Goal: Browse casually

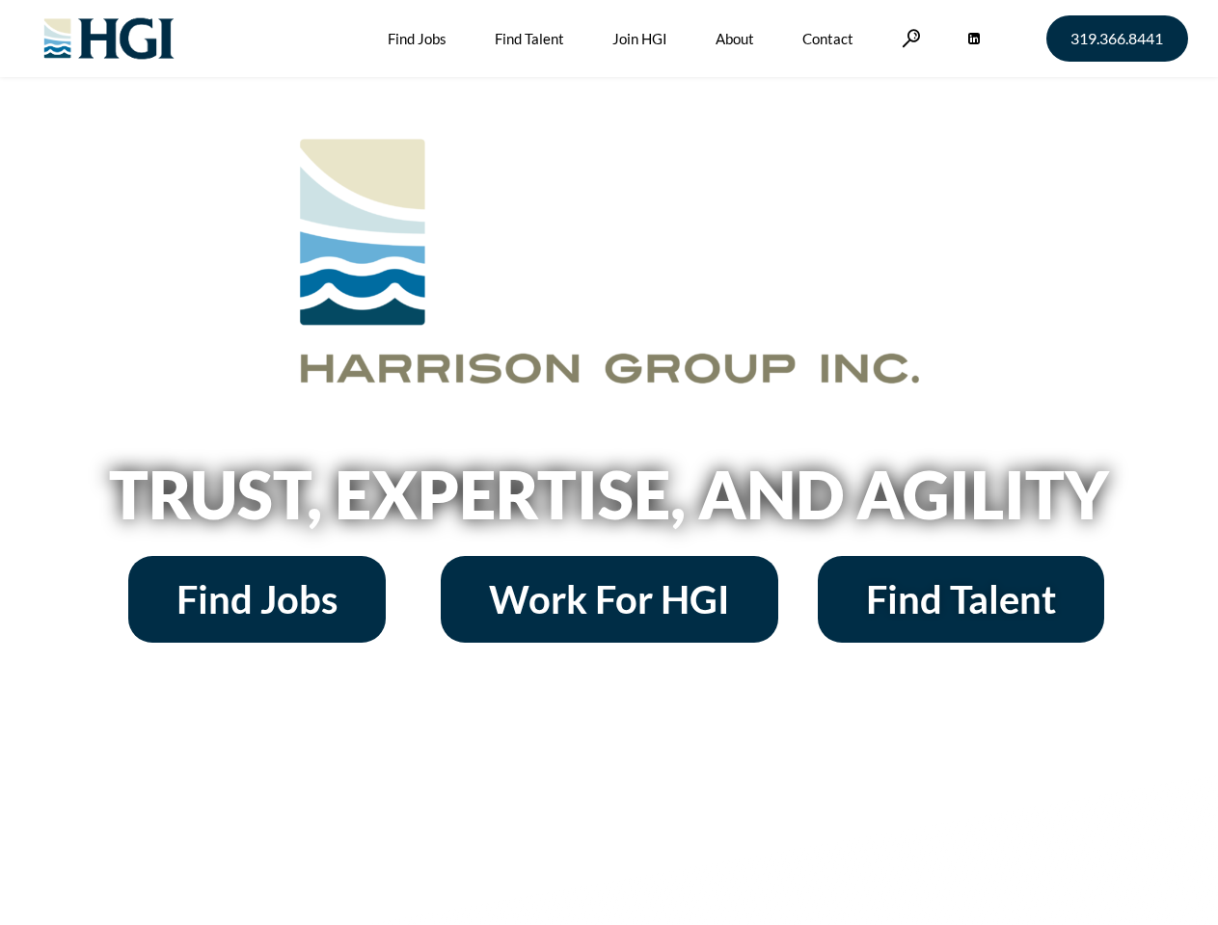
click at [608, 463] on h2 "Trust, Expertise, and Agility" at bounding box center [609, 495] width 1099 height 66
click at [908, 38] on link at bounding box center [910, 38] width 19 height 18
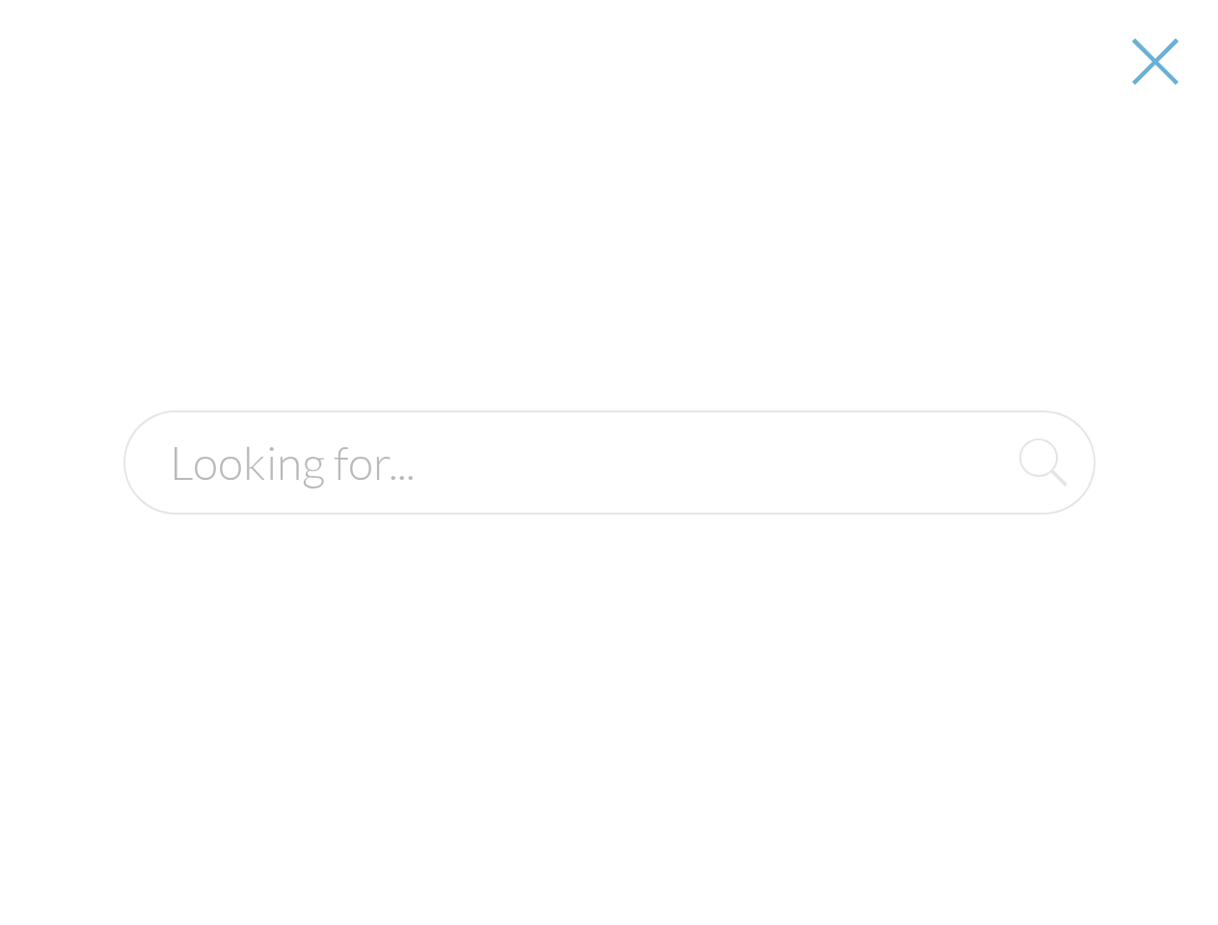
click at [608, 501] on h2 "Trust, Expertise, and Agility" at bounding box center [609, 495] width 1099 height 66
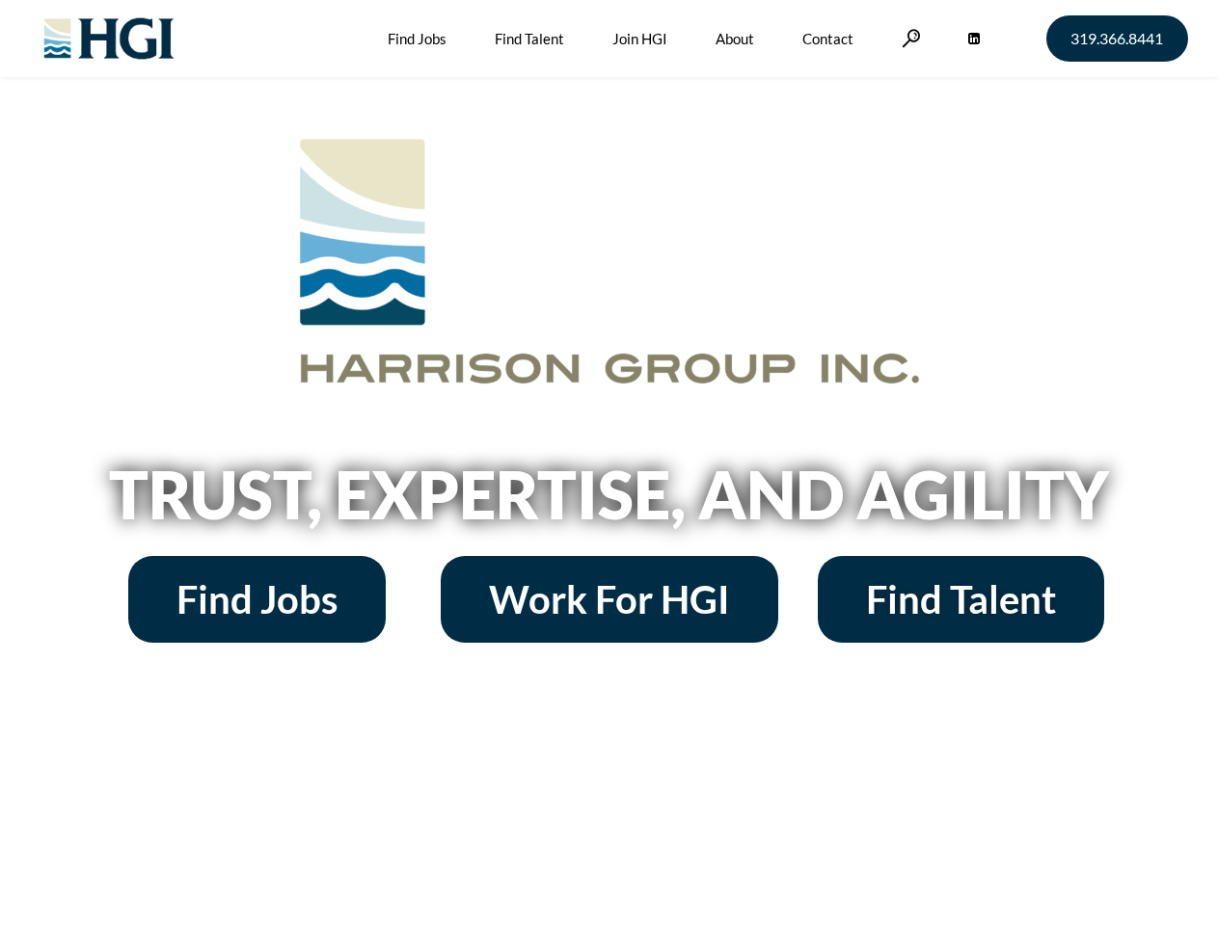
click at [608, 463] on h2 "Trust, Expertise, and Agility" at bounding box center [609, 495] width 1099 height 66
click at [908, 38] on link at bounding box center [910, 38] width 19 height 18
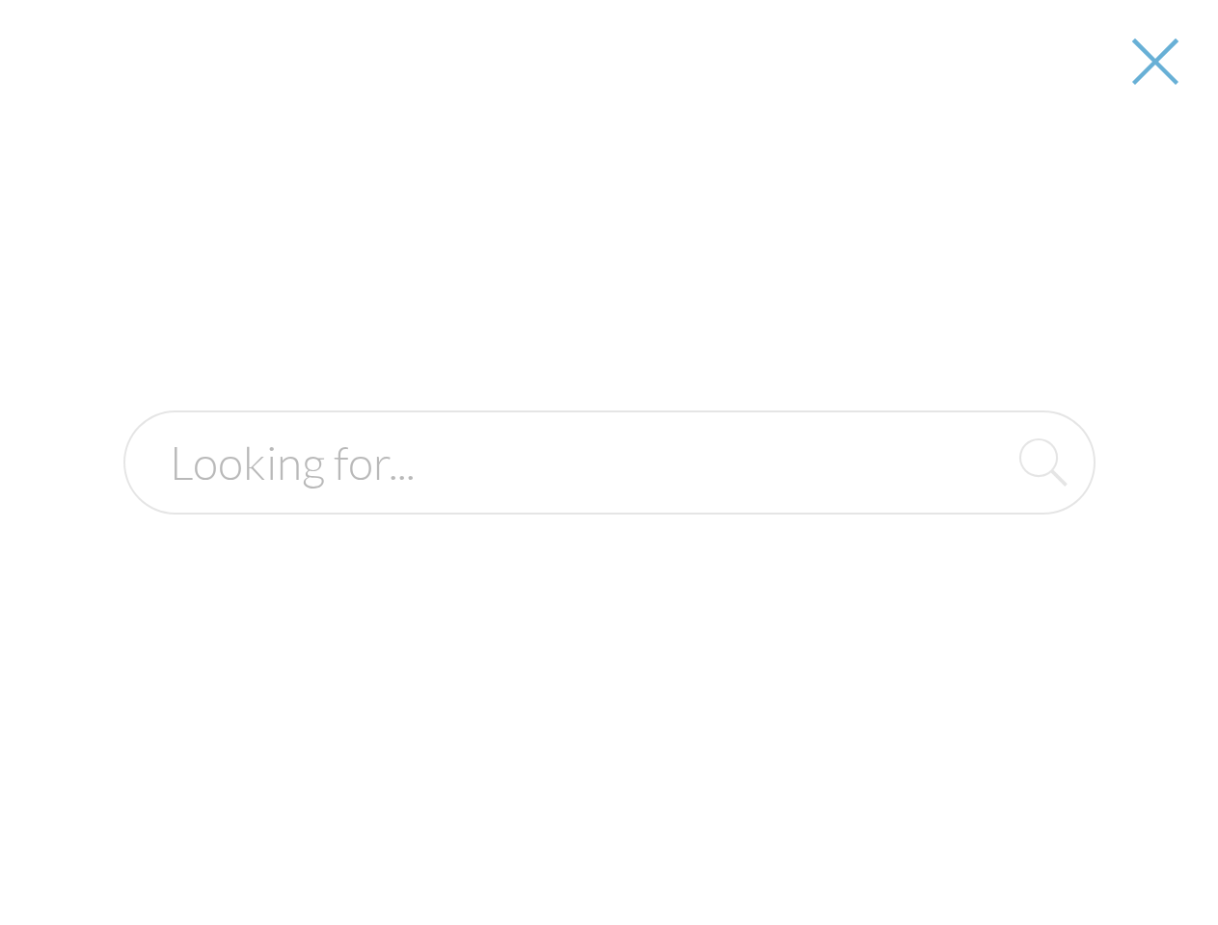
click at [608, 501] on h2 "Trust, Expertise, and Agility" at bounding box center [609, 495] width 1099 height 66
